Goal: Transaction & Acquisition: Purchase product/service

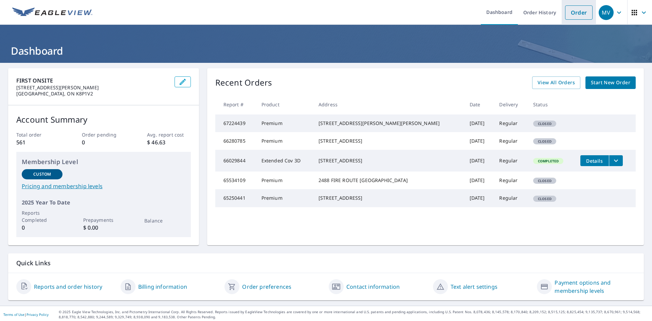
click at [574, 14] on link "Order" at bounding box center [579, 12] width 28 height 14
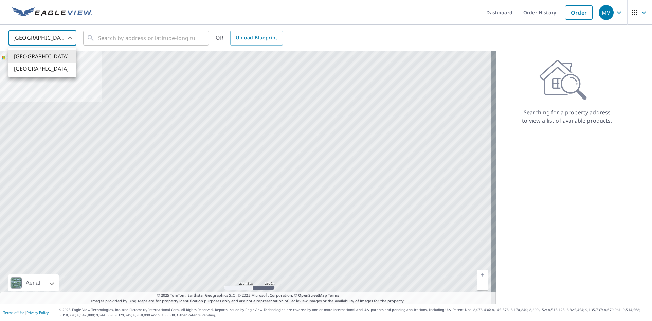
click at [72, 36] on body "MV MV Dashboard Order History Order MV United States US ​ ​ OR Upload Blueprint…" at bounding box center [326, 160] width 652 height 321
click at [47, 68] on li "[GEOGRAPHIC_DATA]" at bounding box center [42, 68] width 68 height 12
type input "CA"
click at [111, 37] on input "text" at bounding box center [146, 38] width 97 height 19
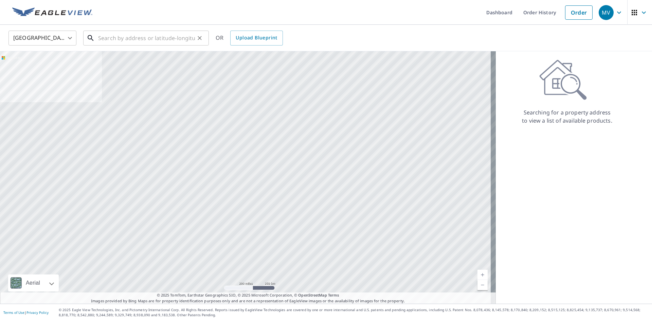
click at [106, 38] on input "text" at bounding box center [146, 38] width 97 height 19
paste input "235 Qu'Appelle Drive E"
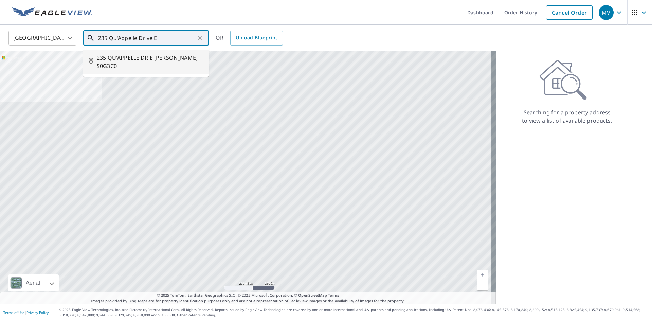
click at [134, 56] on span "235 QU'APPELLE DR E [PERSON_NAME] S0G3C0" at bounding box center [150, 62] width 107 height 16
type input "235 QU'APPELLE DR E [PERSON_NAME] S0G3C0"
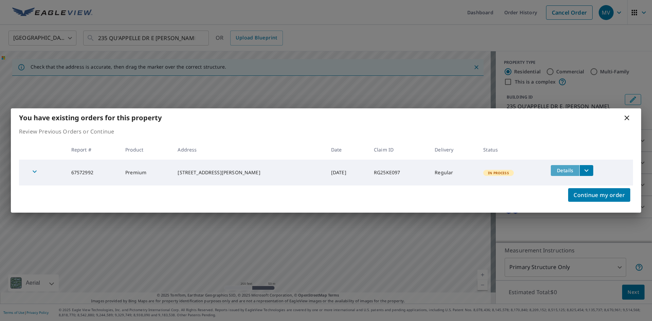
click at [567, 170] on span "Details" at bounding box center [565, 170] width 20 height 6
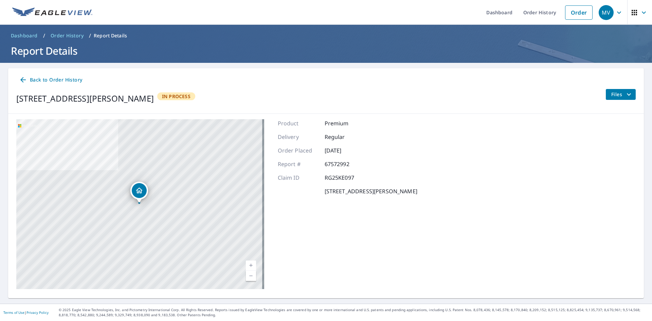
click at [625, 93] on icon "filesDropdownBtn-67572992" at bounding box center [629, 94] width 8 height 8
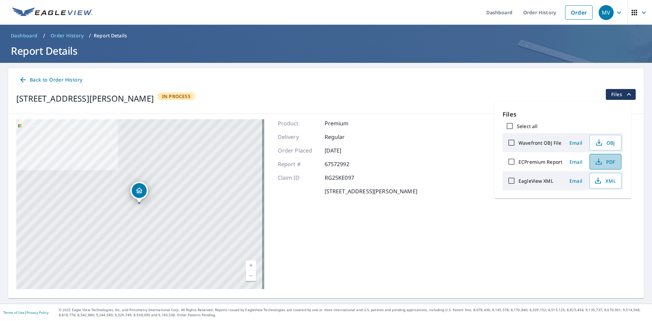
click at [598, 162] on icon "button" at bounding box center [598, 160] width 3 height 4
click at [596, 180] on icon "button" at bounding box center [598, 181] width 8 height 8
click at [576, 11] on link "Order" at bounding box center [579, 12] width 28 height 14
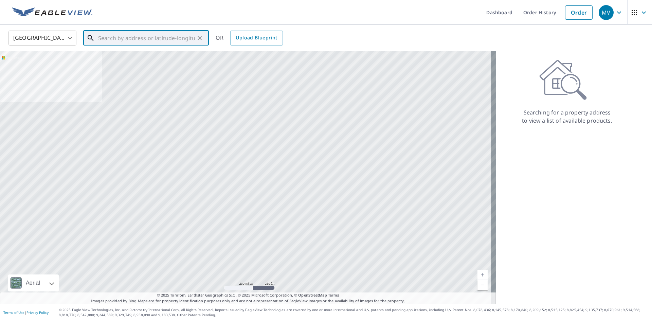
paste input "RG25KE097"
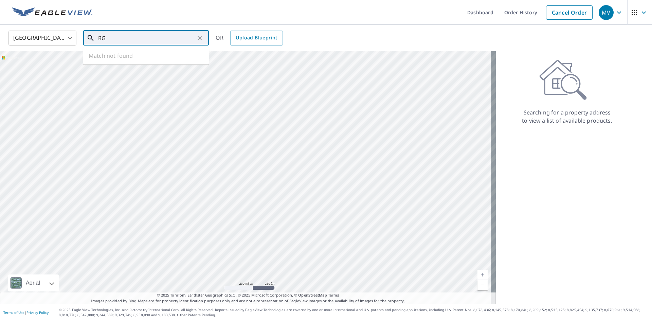
type input "R"
paste input "[STREET_ADDRESS]"
type input "[STREET_ADDRESS]"
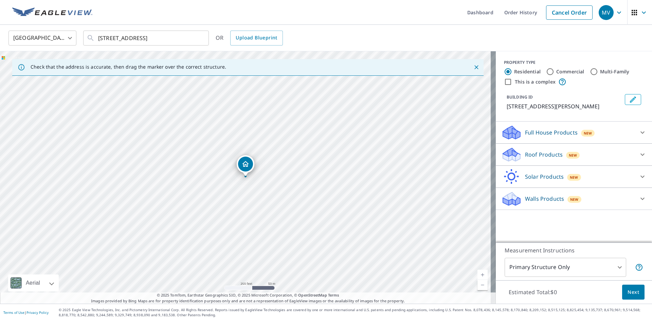
click at [248, 163] on icon "Dropped pin, building 1, Residential property, 235 Quappelle Ave Earl Grey, SK …" at bounding box center [245, 164] width 8 height 8
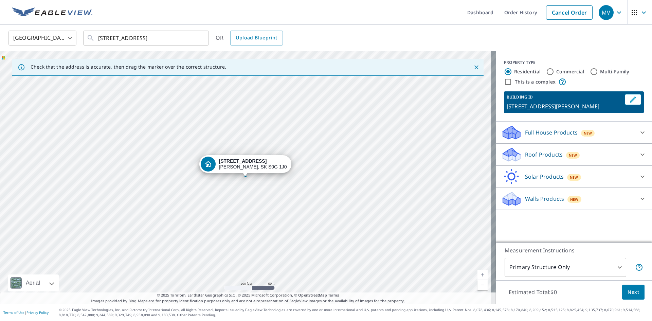
click at [305, 168] on div "[STREET_ADDRESS][PERSON_NAME]" at bounding box center [248, 177] width 496 height 252
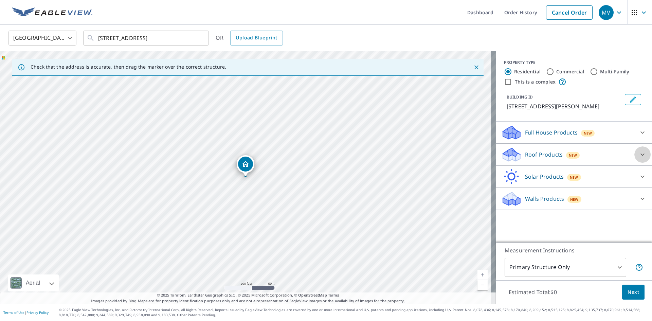
click at [638, 155] on icon at bounding box center [642, 154] width 8 height 8
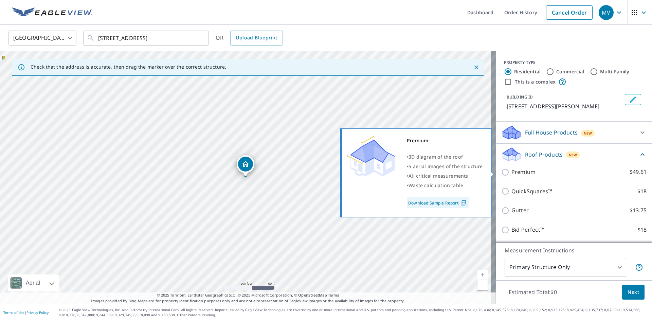
click at [502, 172] on input "Premium $49.61" at bounding box center [506, 172] width 10 height 8
checkbox input "true"
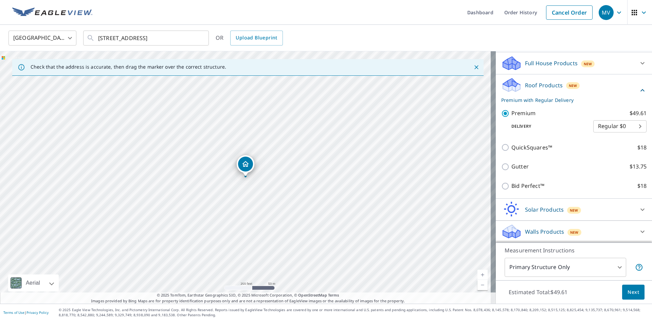
scroll to position [70, 0]
click at [611, 267] on body "MV MV Dashboard Order History Cancel Order MV United States US ​ 235 QuAppelle …" at bounding box center [326, 160] width 652 height 321
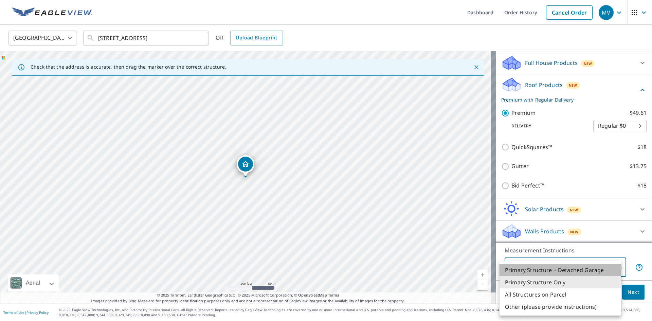
click at [600, 268] on li "Primary Structure + Detached Garage" at bounding box center [561, 270] width 122 height 12
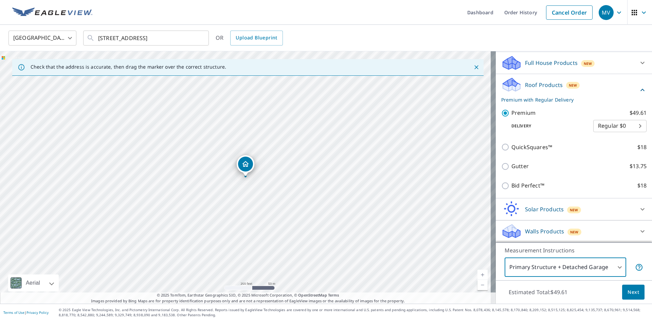
click at [616, 268] on body "MV MV Dashboard Order History Cancel Order MV United States US ​ 235 QuAppelle …" at bounding box center [326, 160] width 652 height 321
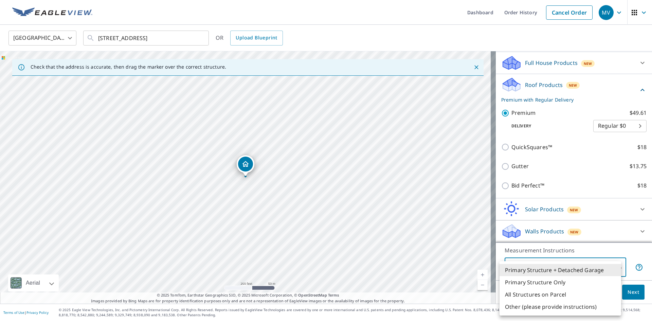
click at [617, 250] on div at bounding box center [326, 160] width 652 height 321
click at [614, 267] on body "MV MV Dashboard Order History Cancel Order MV United States US ​ 235 QuAppelle …" at bounding box center [326, 160] width 652 height 321
click at [559, 281] on li "Primary Structure Only" at bounding box center [561, 282] width 122 height 12
type input "2"
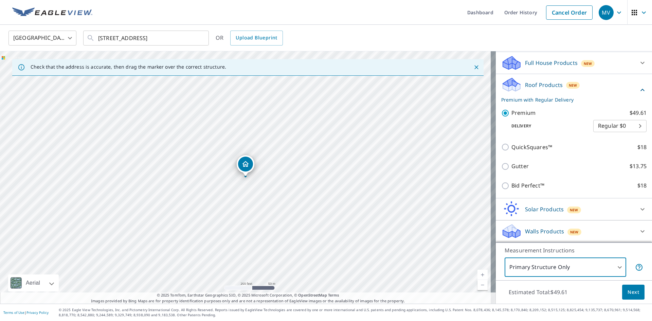
click at [629, 290] on span "Next" at bounding box center [634, 292] width 12 height 8
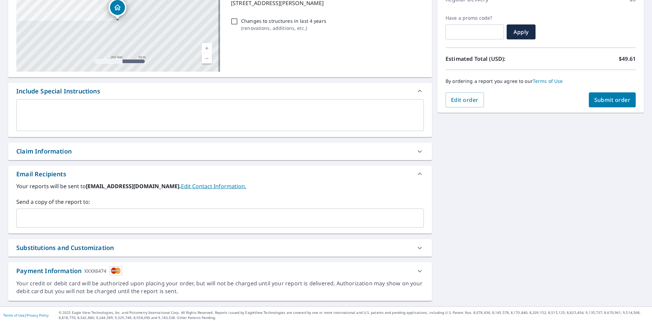
scroll to position [107, 0]
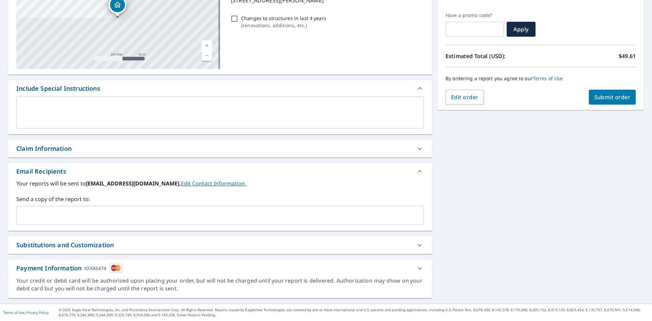
click at [183, 182] on link "Edit Contact Information." at bounding box center [213, 183] width 65 height 7
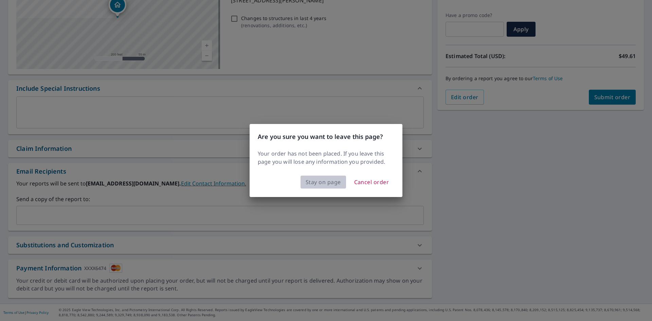
click at [333, 184] on span "Stay on page" at bounding box center [323, 182] width 35 height 10
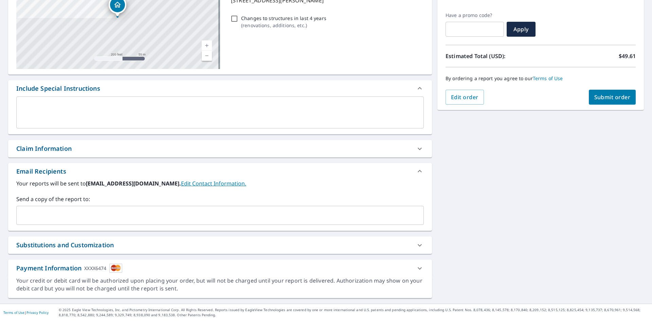
click at [87, 149] on div "Claim Information" at bounding box center [213, 148] width 395 height 9
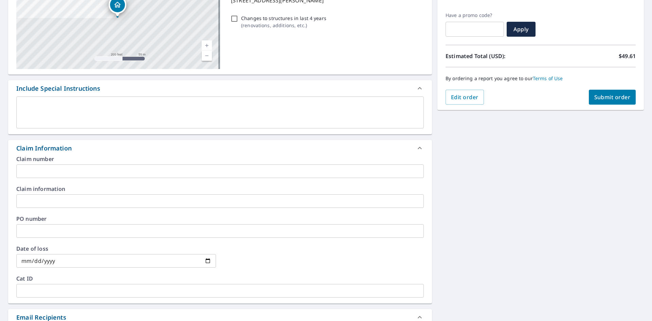
click at [73, 168] on input "text" at bounding box center [220, 171] width 408 height 14
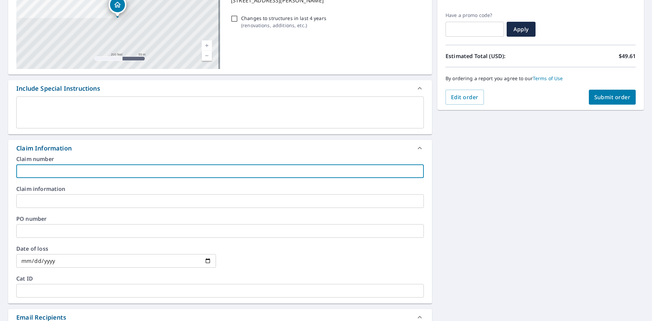
paste input "RG25-KE097"
click at [49, 170] on input "RG25-KE097" at bounding box center [220, 171] width 408 height 14
click at [34, 171] on input "RG25KE097" at bounding box center [220, 171] width 408 height 14
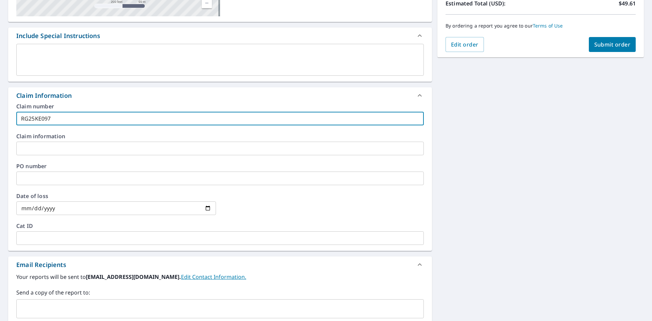
scroll to position [175, 0]
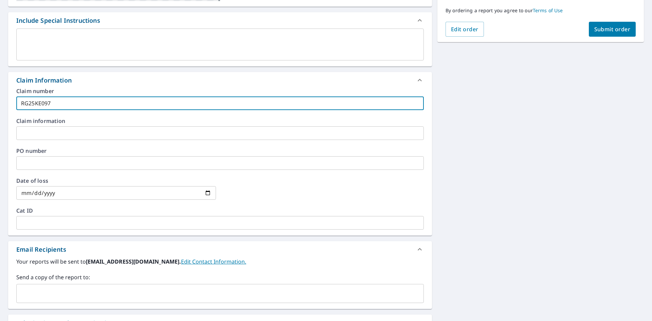
type input "RG25KE097"
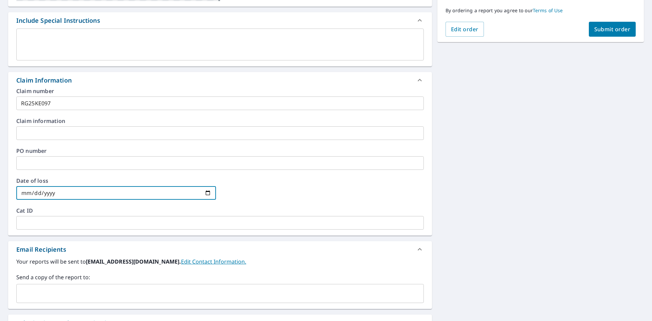
drag, startPoint x: 64, startPoint y: 191, endPoint x: 42, endPoint y: 192, distance: 22.5
click at [42, 192] on input "date" at bounding box center [116, 193] width 200 height 14
click at [28, 193] on input "date" at bounding box center [116, 193] width 200 height 14
click at [38, 193] on input "date" at bounding box center [116, 193] width 200 height 14
type input "202506-02-06"
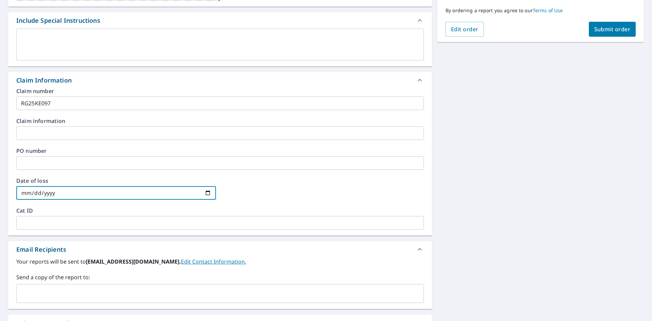
click at [33, 191] on input "date" at bounding box center [116, 193] width 200 height 14
click at [44, 193] on input "date" at bounding box center [116, 193] width 200 height 14
click at [209, 191] on input "date" at bounding box center [116, 193] width 200 height 14
type input "[DATE]"
click at [56, 104] on input "RG25KE097" at bounding box center [220, 103] width 408 height 14
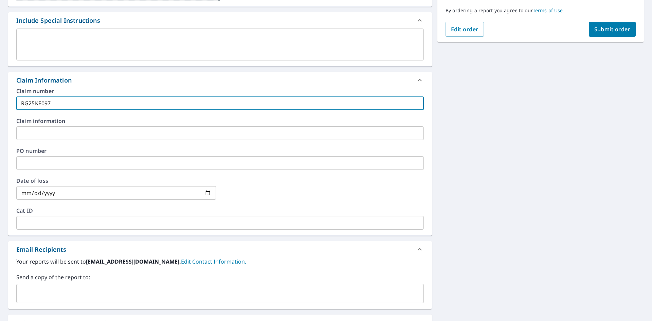
drag, startPoint x: 62, startPoint y: 104, endPoint x: 16, endPoint y: 107, distance: 45.9
click at [16, 107] on div "Claim number RG25KE097 ​ Claim information ​ PO number ​ Date of loss [DATE] ​ …" at bounding box center [220, 161] width 424 height 147
paste input "5421043555136"
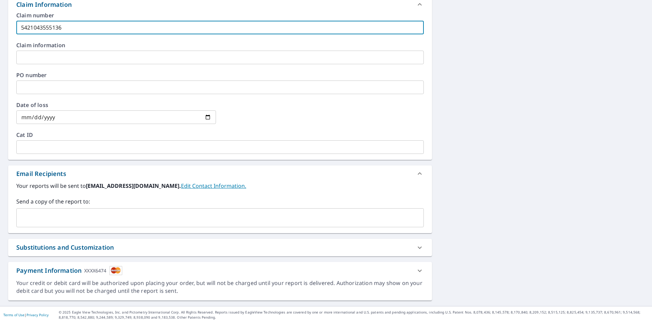
scroll to position [253, 0]
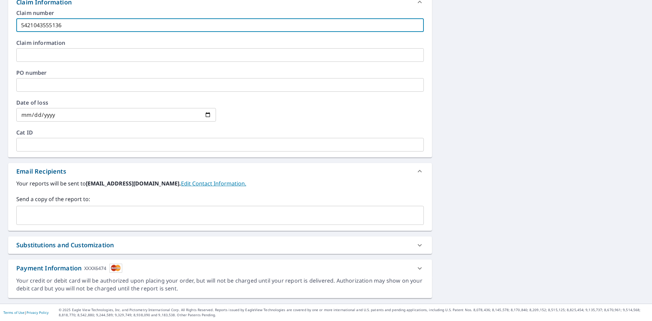
type input "5421043555136"
click at [64, 212] on input "text" at bounding box center [214, 215] width 391 height 13
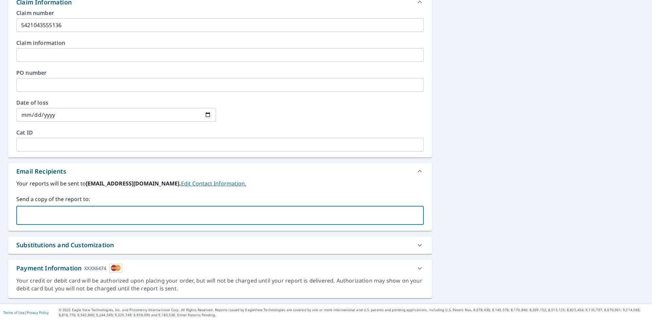
type input "[EMAIL_ADDRESS][PERSON_NAME][DOMAIN_NAME]"
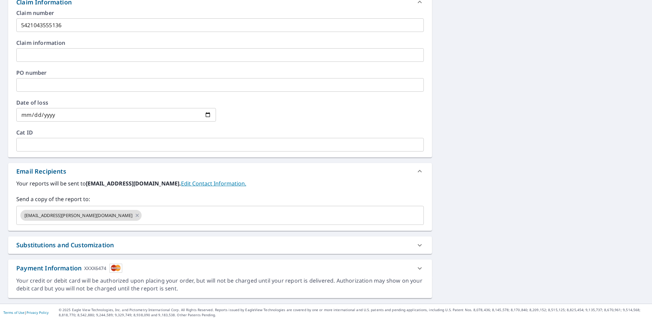
click at [109, 245] on div "Substitutions and Customization" at bounding box center [64, 244] width 97 height 9
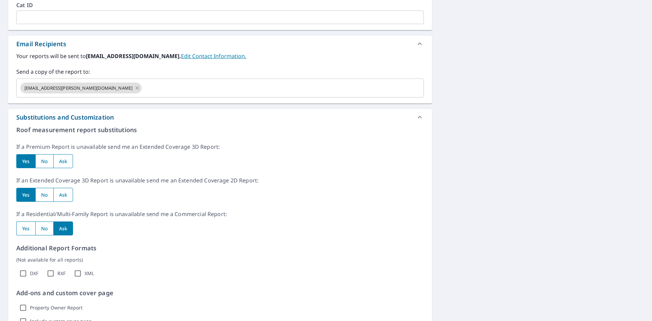
scroll to position [389, 0]
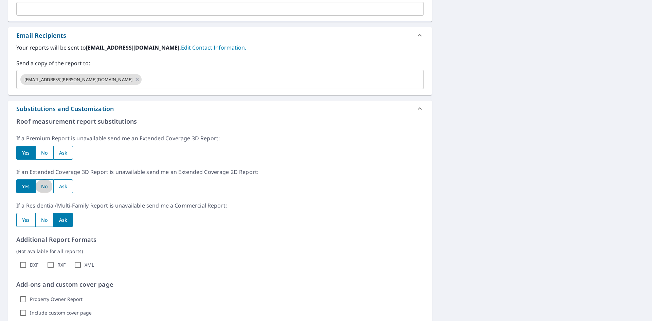
click at [49, 187] on input "radio" at bounding box center [44, 186] width 18 height 14
radio input "true"
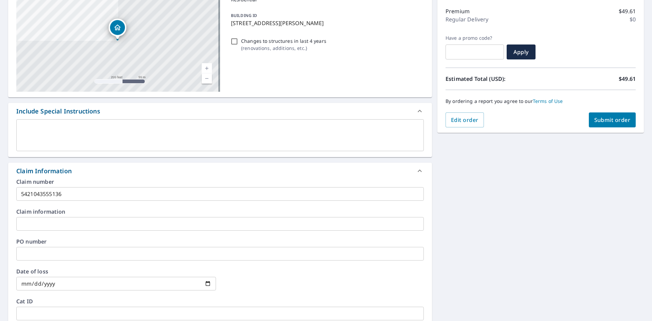
scroll to position [87, 0]
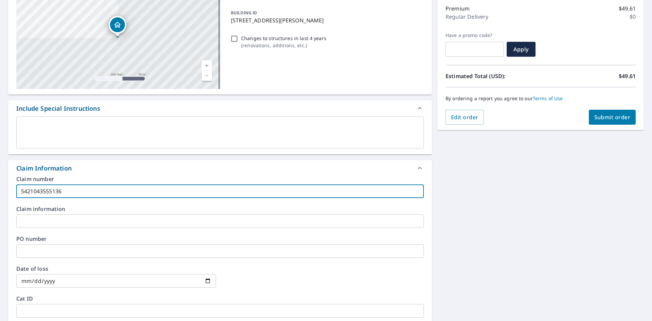
drag, startPoint x: 75, startPoint y: 194, endPoint x: 12, endPoint y: 192, distance: 63.2
click at [12, 192] on div "Claim number 5421043555136 ​ Claim information ​ PO number ​ Date of loss [DATE…" at bounding box center [220, 249] width 424 height 147
paste input "RG25-KE097"
click at [38, 191] on input "RG25-KE097" at bounding box center [220, 191] width 408 height 14
type input "RG25KE097"
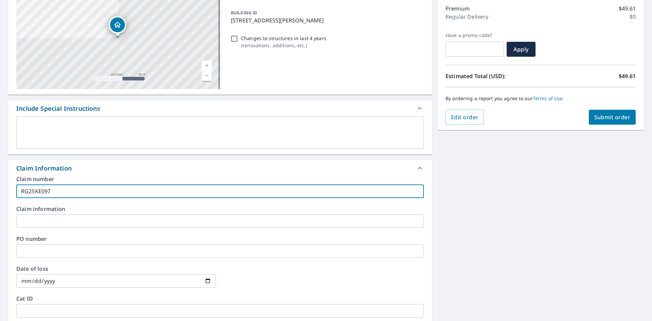
click at [97, 209] on label "Claim information" at bounding box center [220, 208] width 408 height 5
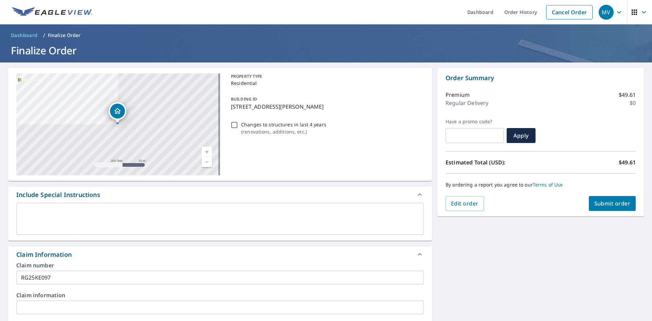
scroll to position [0, 0]
click at [604, 201] on span "Submit order" at bounding box center [612, 203] width 36 height 7
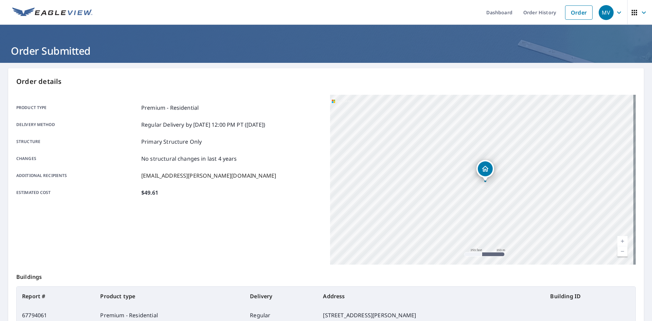
click at [640, 12] on icon "button" at bounding box center [644, 12] width 8 height 8
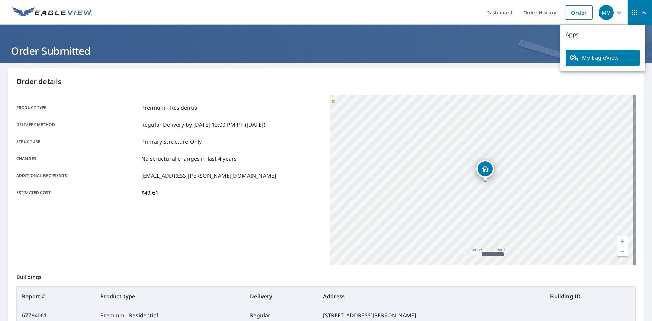
click at [422, 14] on ul "Dashboard Order History Order" at bounding box center [346, 12] width 500 height 25
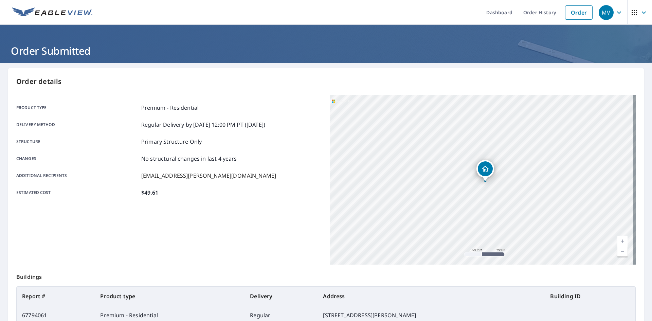
click at [615, 14] on icon "button" at bounding box center [619, 12] width 8 height 8
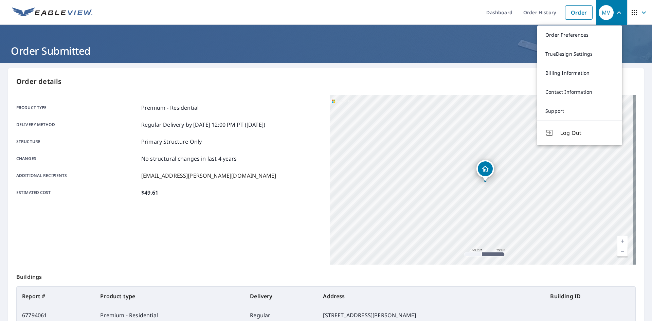
click at [420, 54] on h1 "Order Submitted" at bounding box center [326, 51] width 636 height 14
